Goal: Task Accomplishment & Management: Complete application form

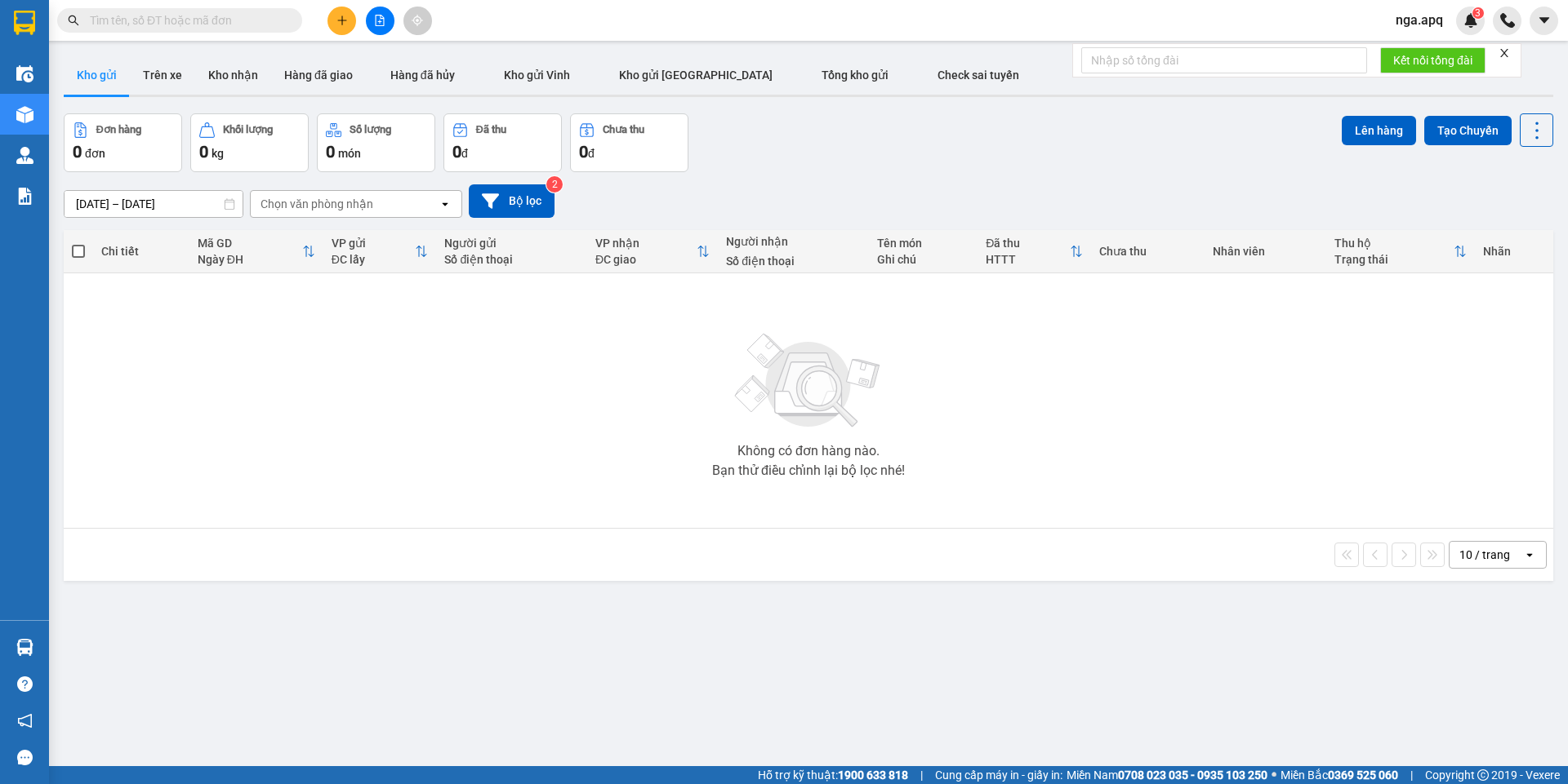
click at [340, 12] on button at bounding box center [341, 21] width 29 height 29
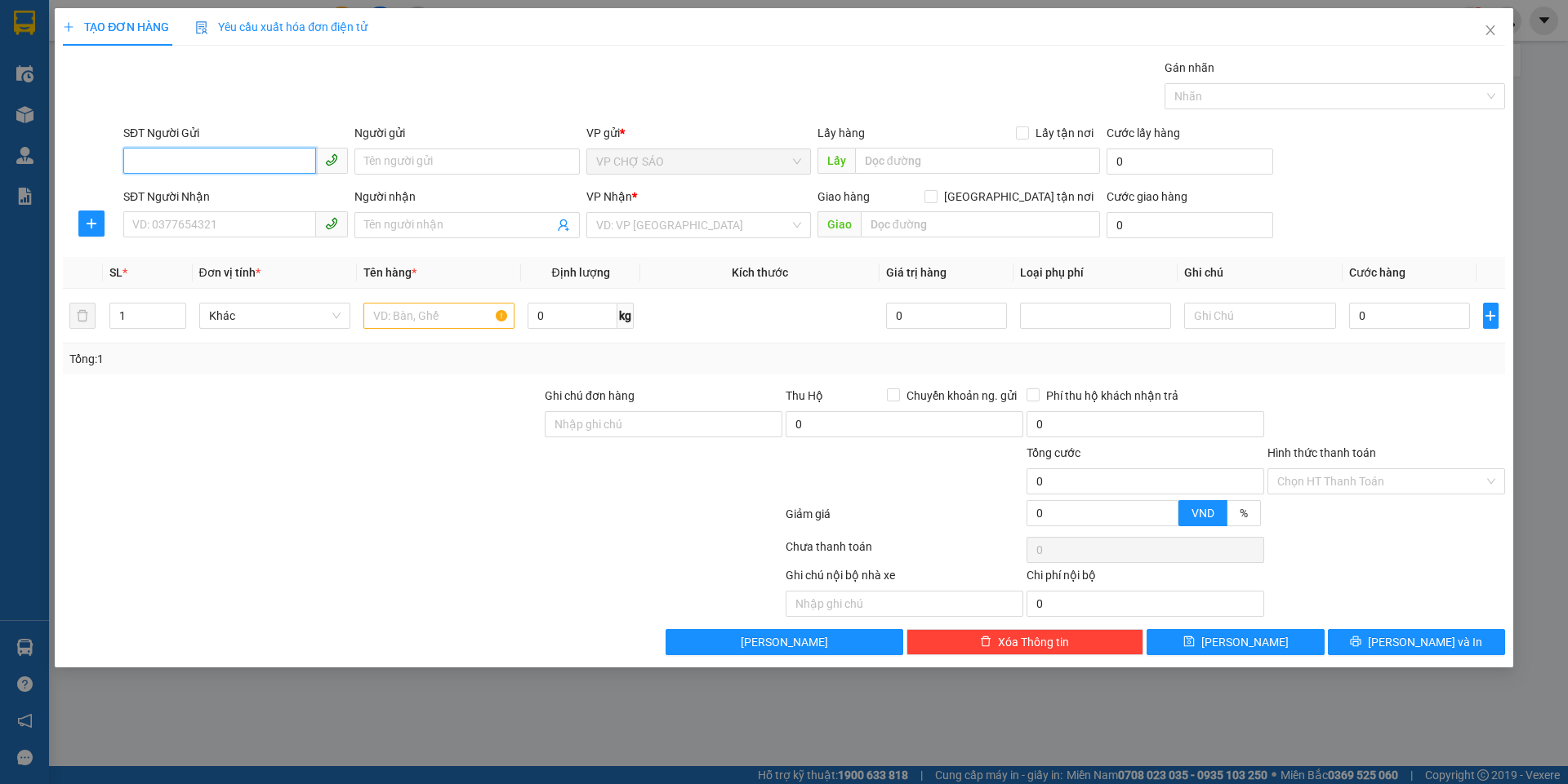
click at [133, 158] on input "SĐT Người Gửi" at bounding box center [220, 160] width 193 height 26
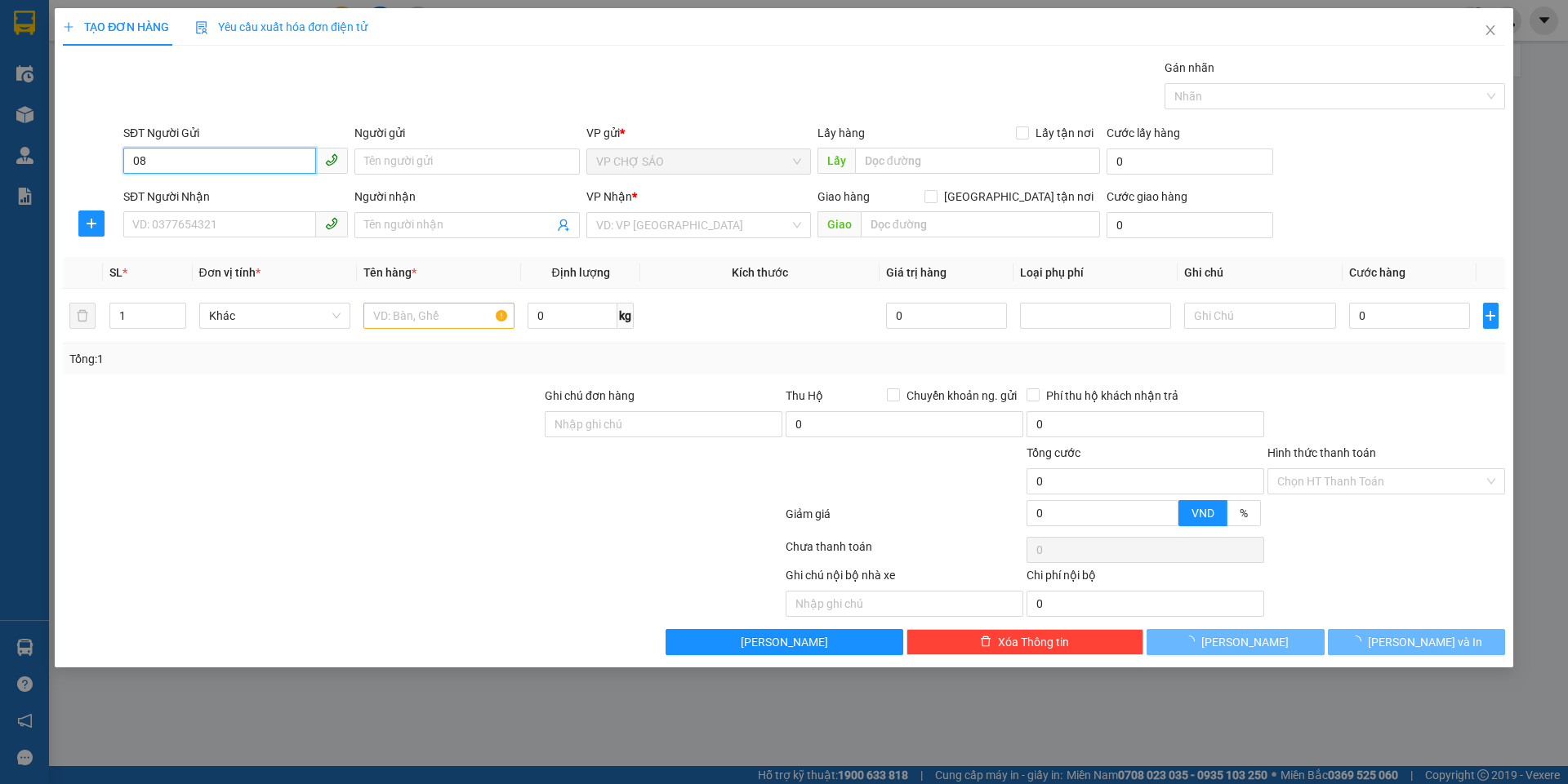
type input "0"
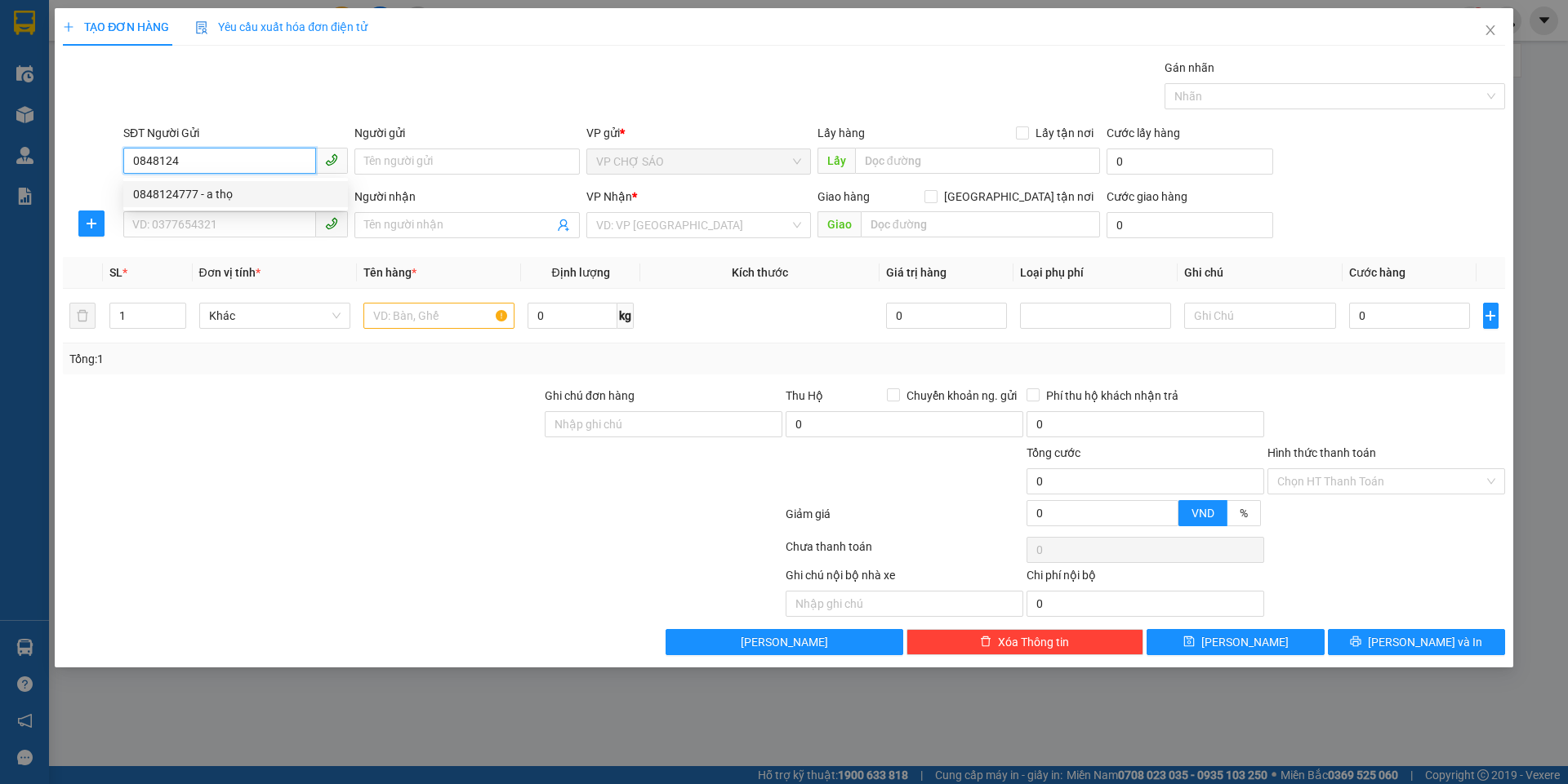
drag, startPoint x: 172, startPoint y: 192, endPoint x: 170, endPoint y: 206, distance: 14.1
click at [173, 194] on div "0848124777 - a thọ" at bounding box center [235, 194] width 205 height 18
type input "0848124777"
type input "a thọ"
type input "0848124777"
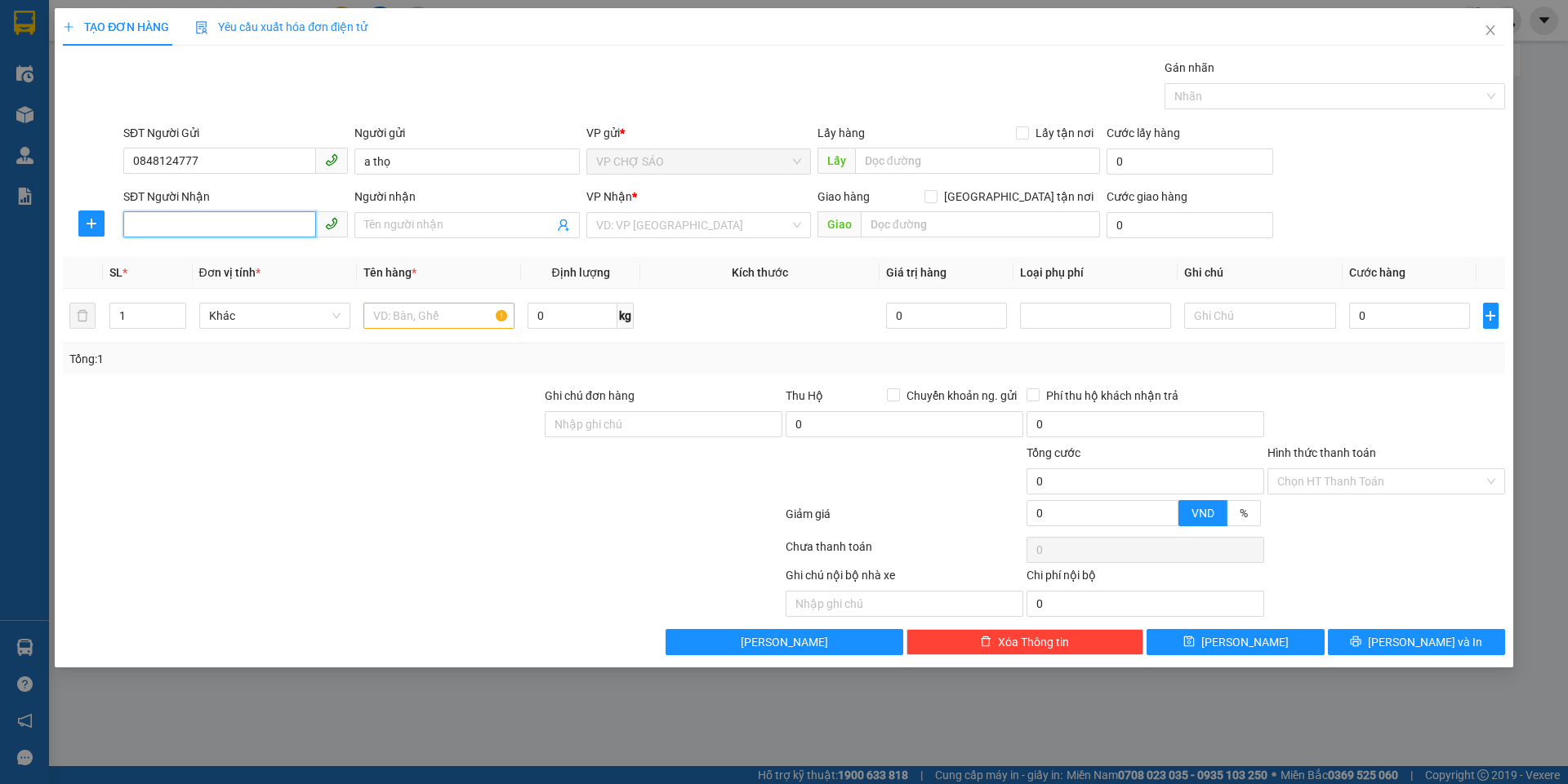
click at [161, 230] on input "SĐT Người Nhận" at bounding box center [220, 224] width 193 height 26
click at [168, 314] on div "0984381311 - mến" at bounding box center [235, 310] width 205 height 18
type input "0984381311"
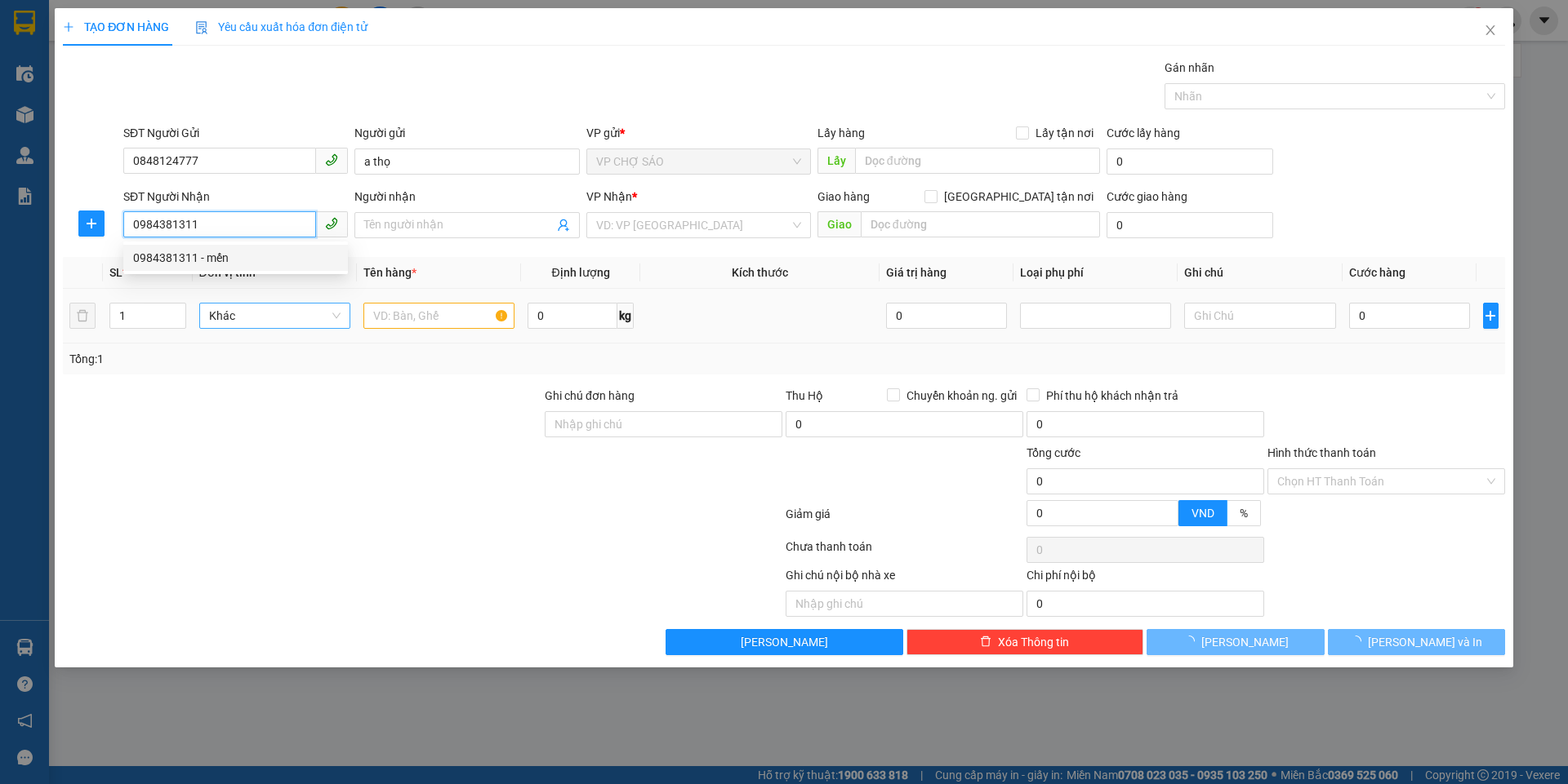
type input "mến"
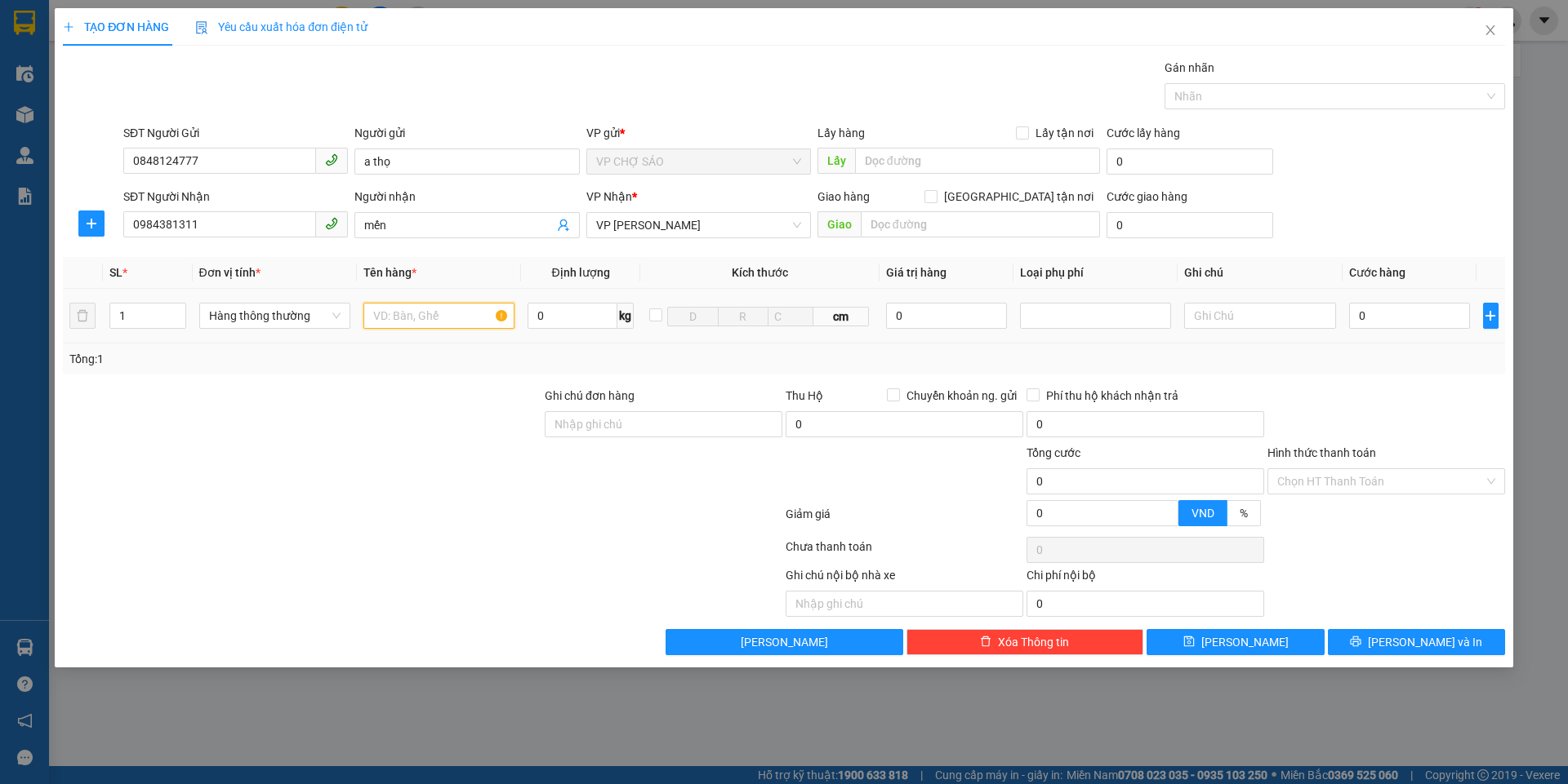
click at [385, 316] on input "text" at bounding box center [439, 315] width 151 height 26
type input "phu tung"
click at [1363, 309] on input "0" at bounding box center [1410, 315] width 122 height 26
type input "6"
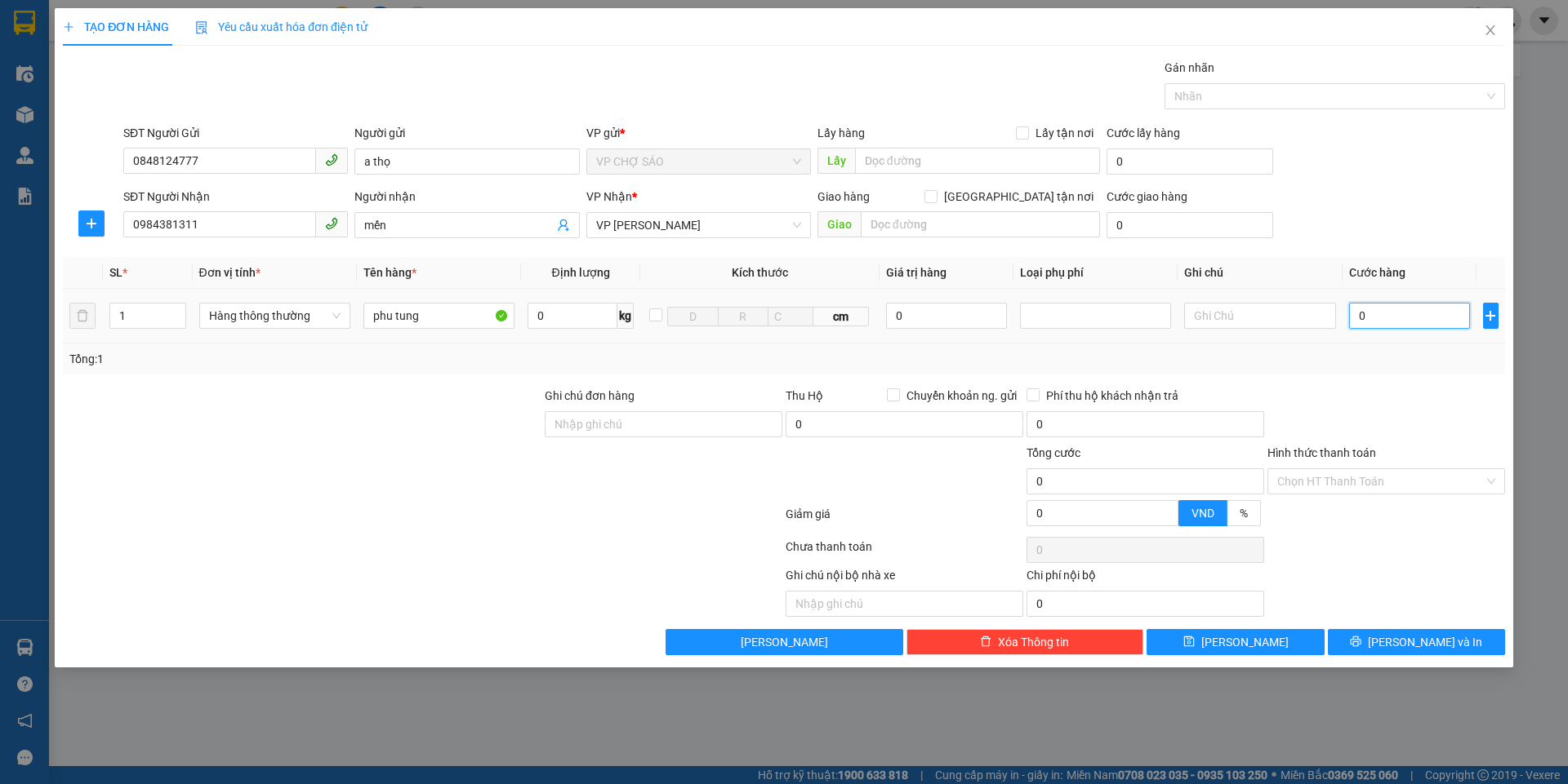
type input "6"
type input "0"
type input "05"
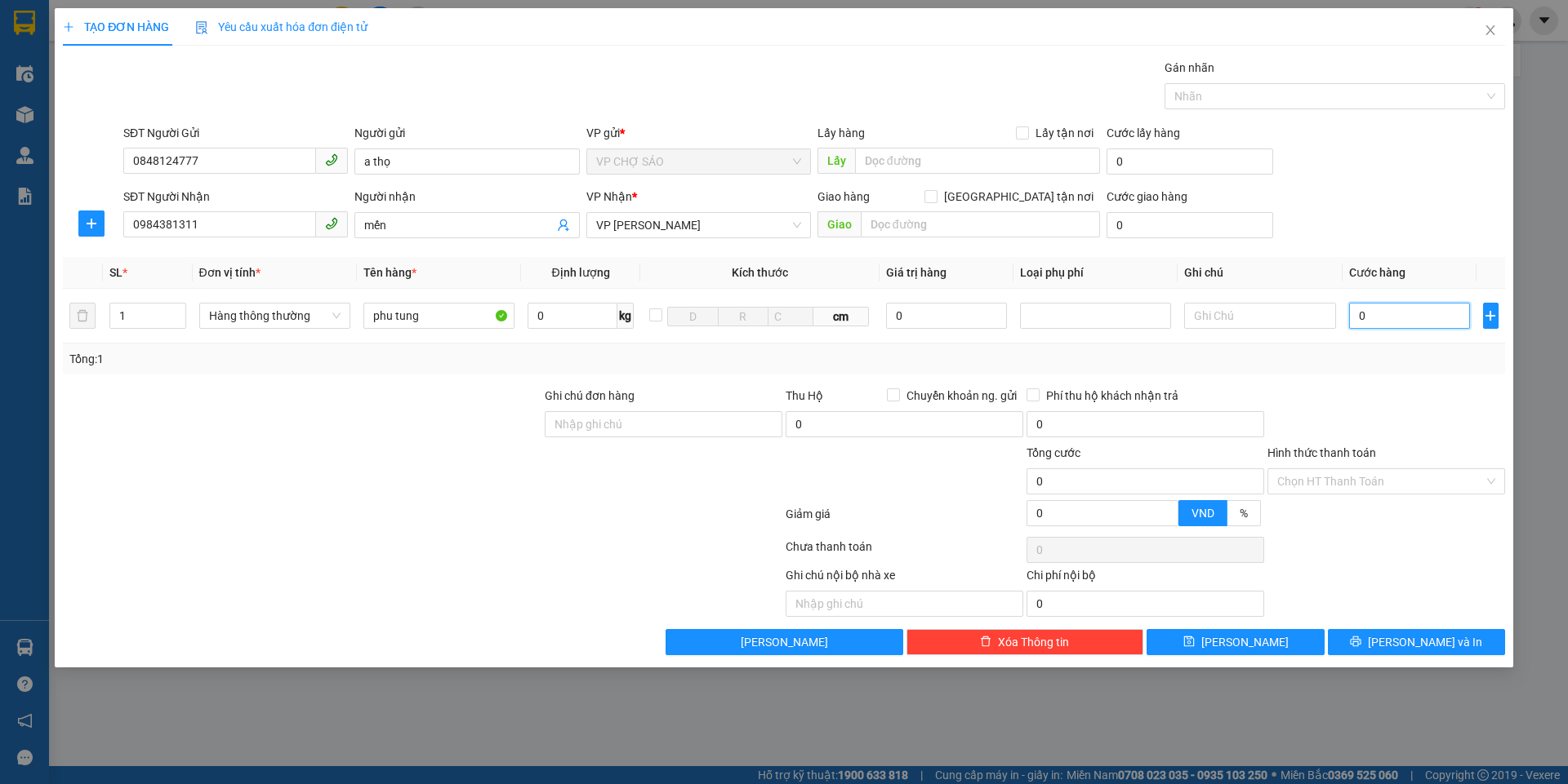
type input "5"
type input "050"
type input "50"
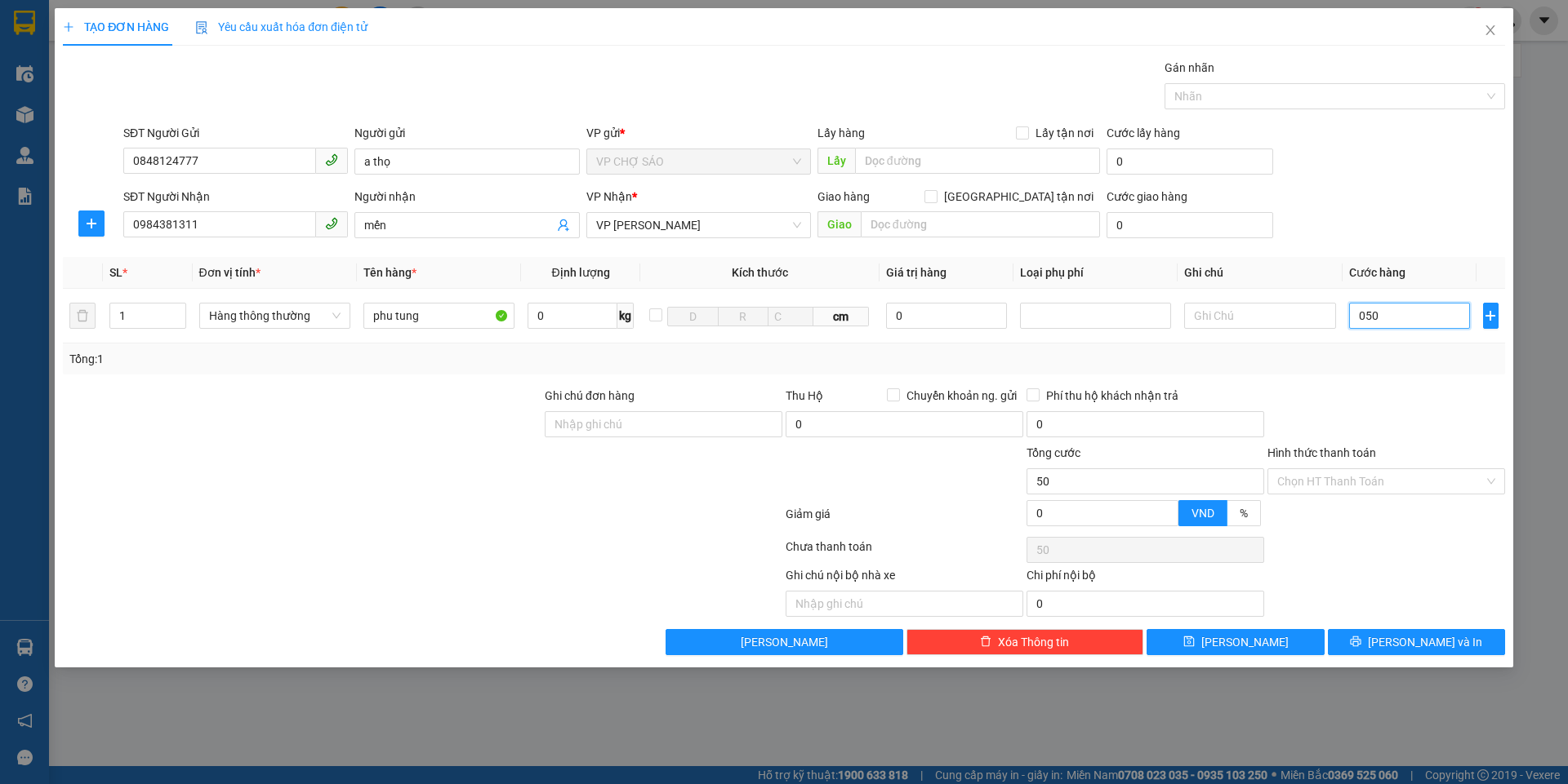
type input "0.500"
type input "500"
type input "05.000"
type input "5.000"
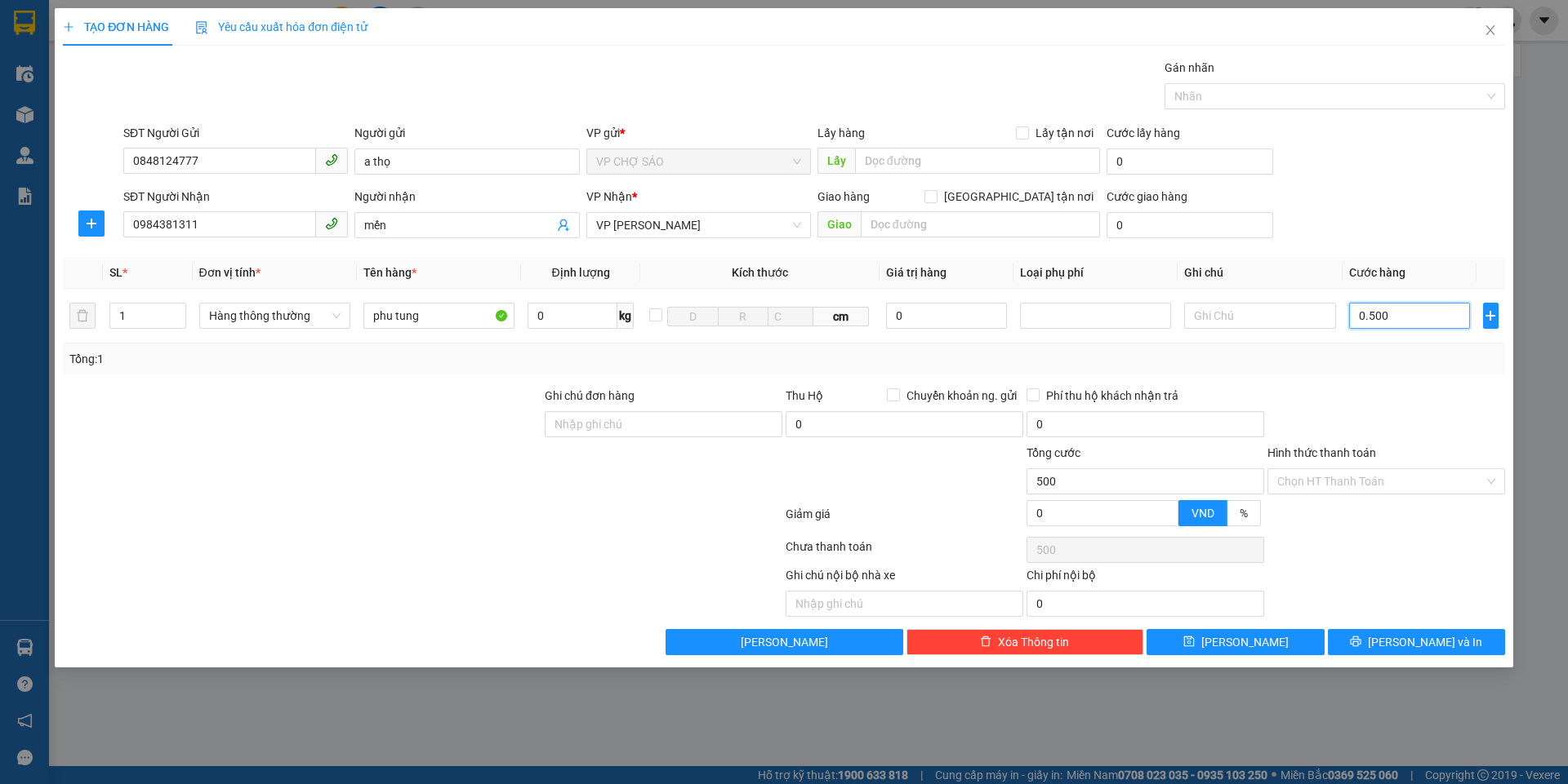
type input "5.000"
type input "050.000"
type input "50.000"
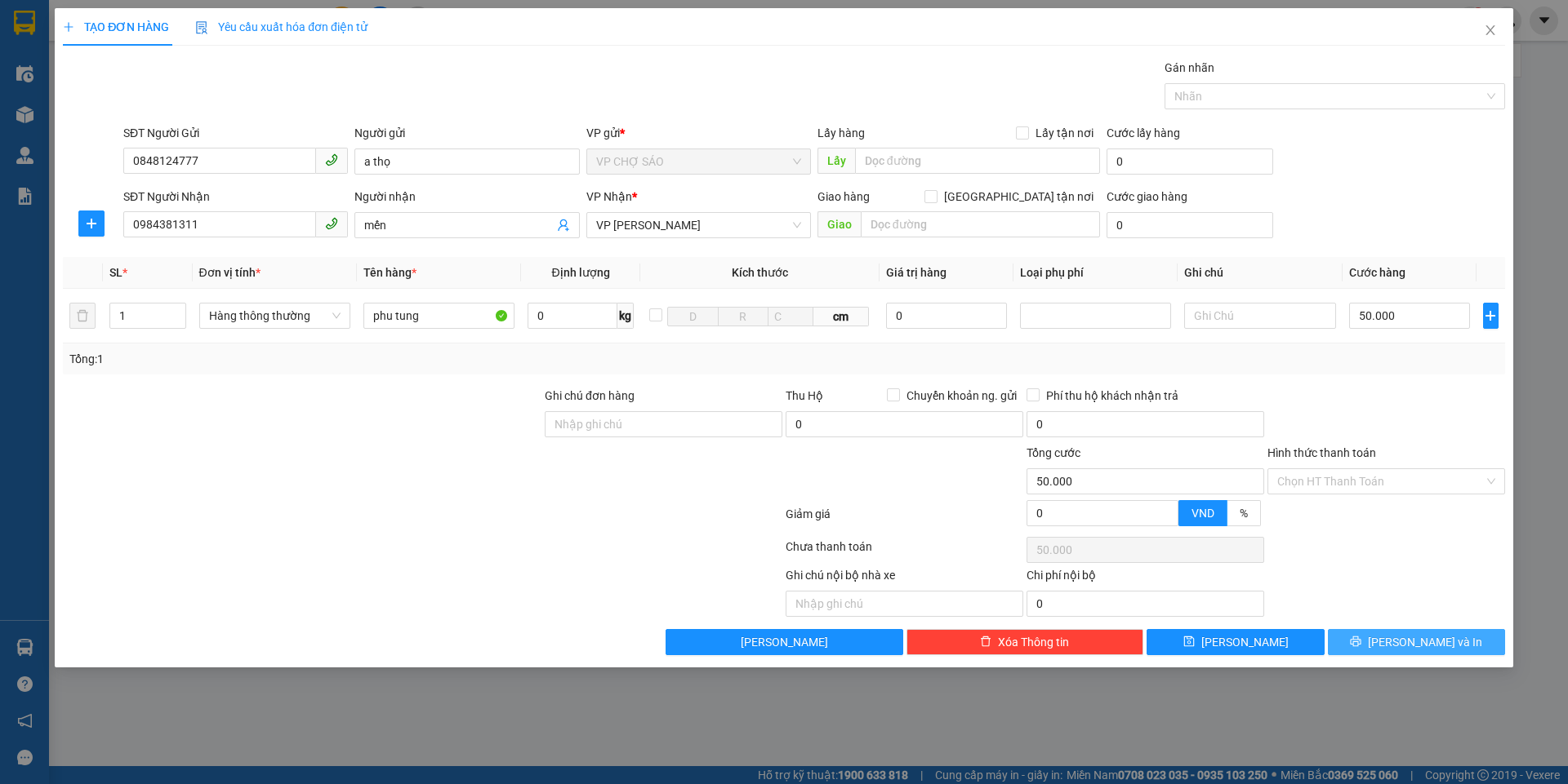
click at [1419, 642] on span "[PERSON_NAME] và In" at bounding box center [1425, 642] width 114 height 18
